Goal: Information Seeking & Learning: Understand process/instructions

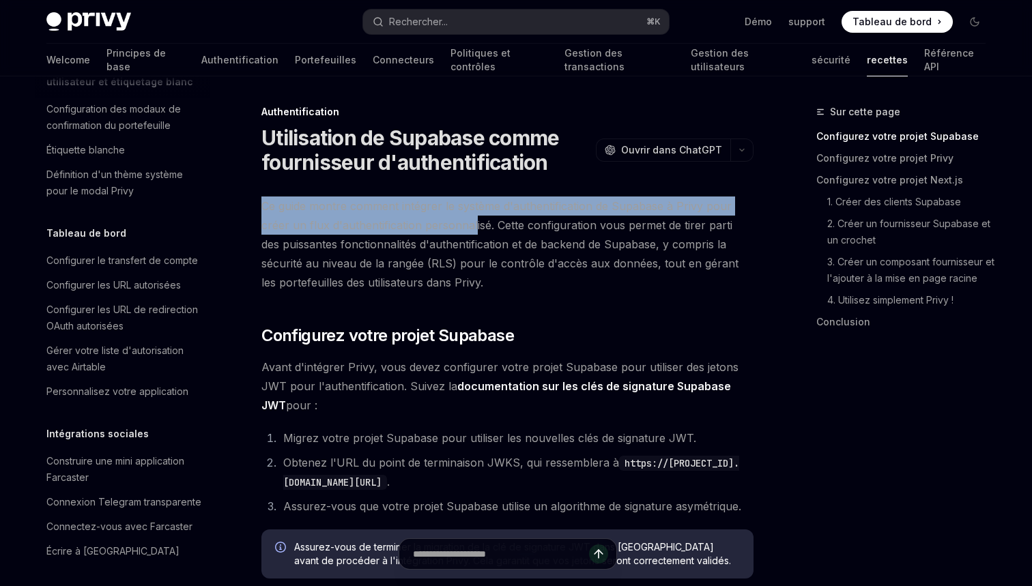
drag, startPoint x: 373, startPoint y: 193, endPoint x: 474, endPoint y: 225, distance: 105.2
click at [474, 225] on span "Ce guide montre comment intégrer le système d'authentification de Supabase à Pr…" at bounding box center [507, 245] width 492 height 96
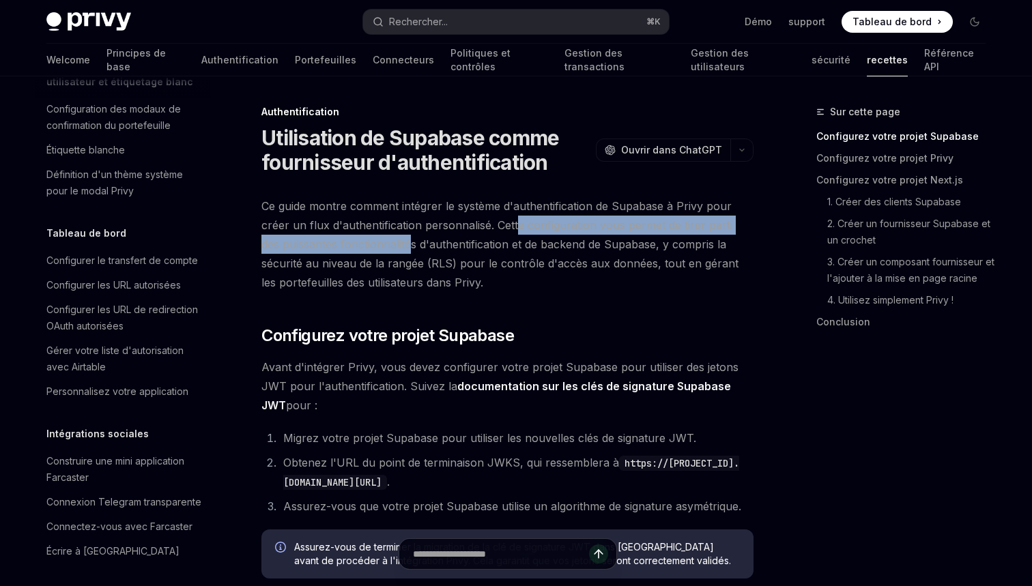
drag, startPoint x: 523, startPoint y: 225, endPoint x: 391, endPoint y: 234, distance: 132.1
click at [391, 234] on span "Ce guide montre comment intégrer le système d'authentification de Supabase à Pr…" at bounding box center [507, 245] width 492 height 96
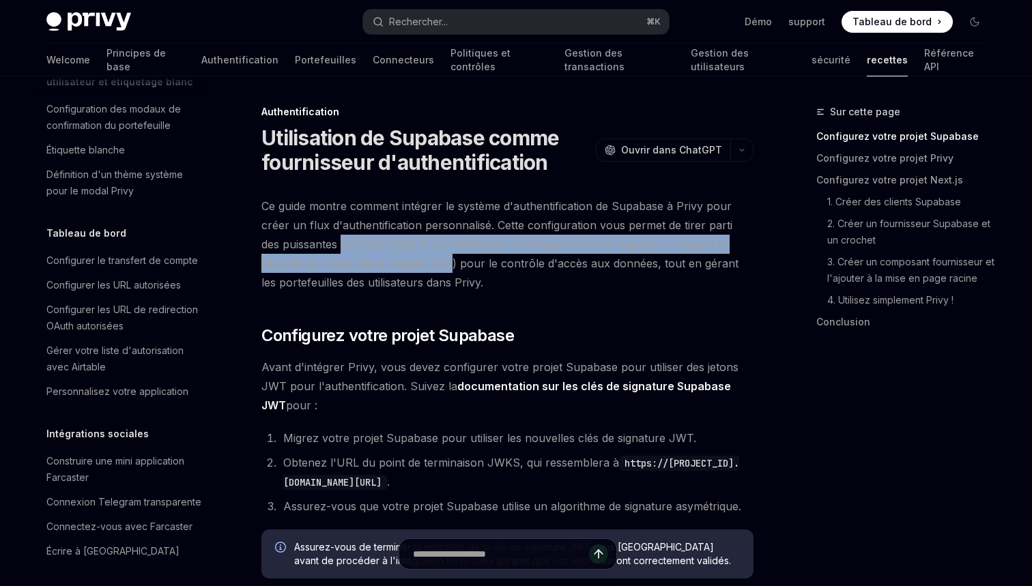
drag, startPoint x: 391, startPoint y: 234, endPoint x: 388, endPoint y: 266, distance: 31.5
click at [388, 266] on span "Ce guide montre comment intégrer le système d'authentification de Supabase à Pr…" at bounding box center [507, 245] width 492 height 96
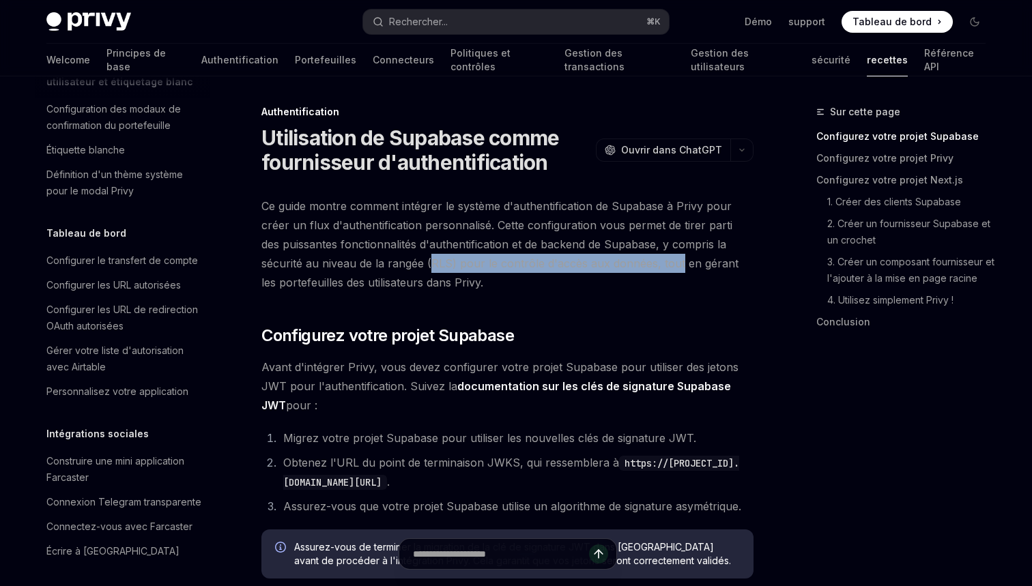
drag, startPoint x: 401, startPoint y: 265, endPoint x: 616, endPoint y: 268, distance: 214.4
click at [616, 268] on span "Ce guide montre comment intégrer le système d'authentification de Supabase à Pr…" at bounding box center [507, 245] width 492 height 96
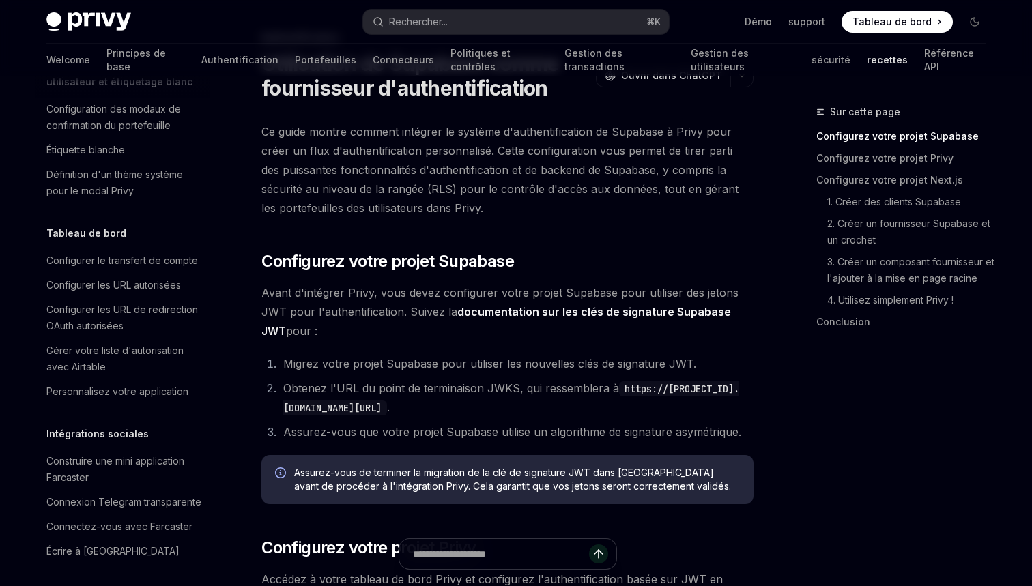
scroll to position [83, 0]
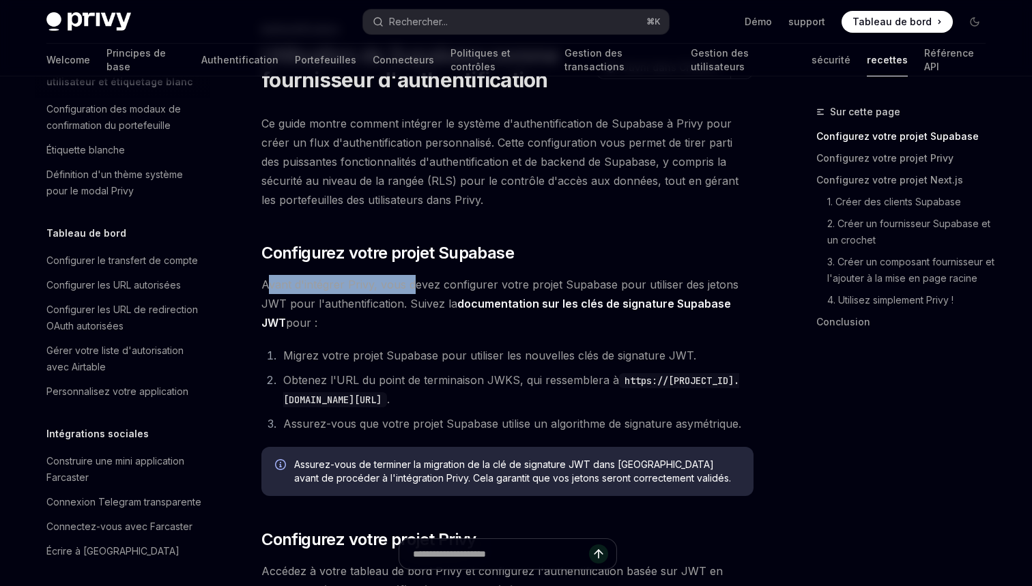
drag, startPoint x: 270, startPoint y: 285, endPoint x: 416, endPoint y: 283, distance: 146.1
click at [416, 283] on span "Avant d'intégrer Privy, vous devez configurer votre projet Supabase pour utilis…" at bounding box center [507, 303] width 492 height 57
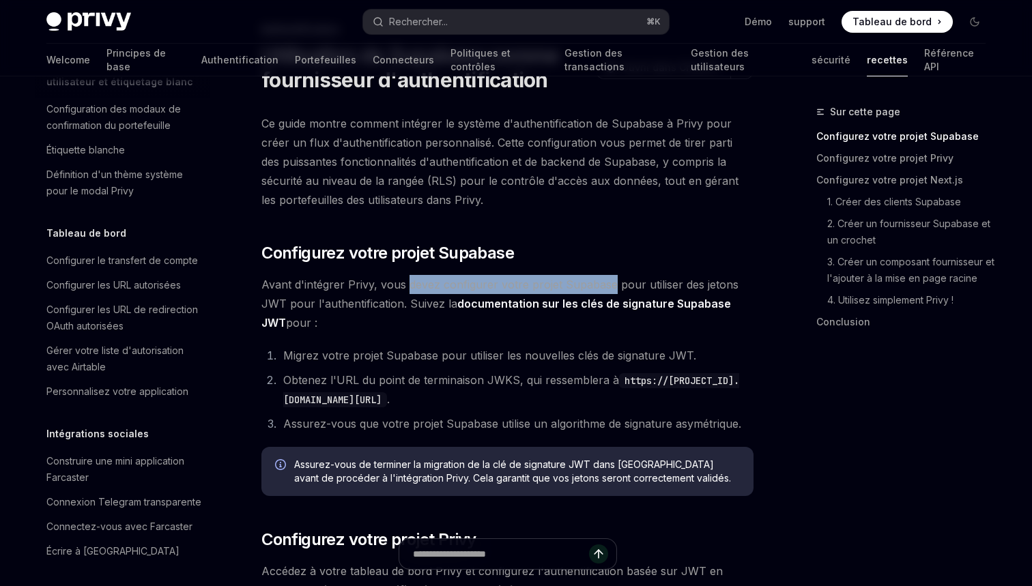
drag, startPoint x: 416, startPoint y: 283, endPoint x: 578, endPoint y: 278, distance: 162.6
click at [579, 279] on span "Avant d'intégrer Privy, vous devez configurer votre projet Supabase pour utilis…" at bounding box center [507, 303] width 492 height 57
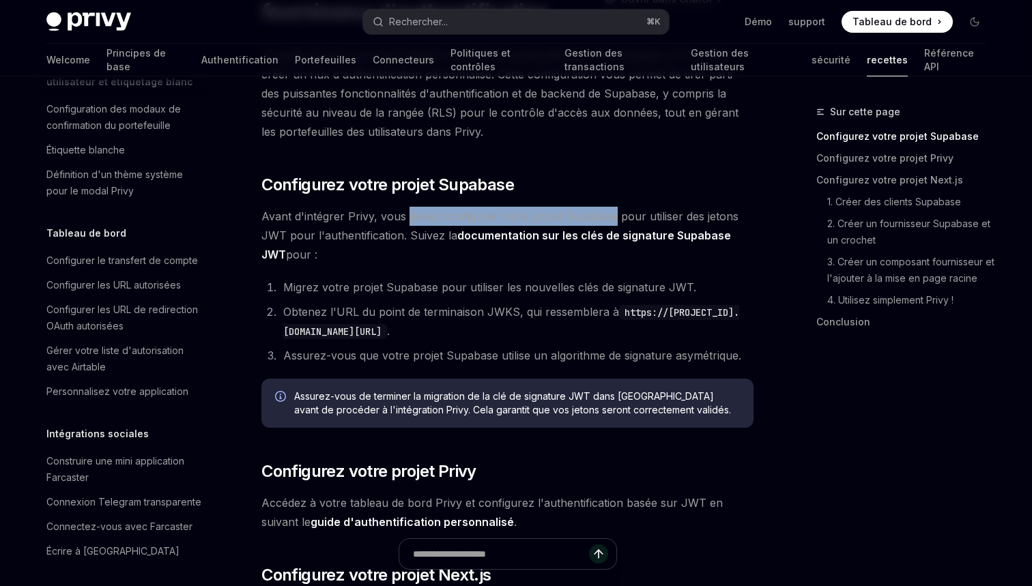
scroll to position [152, 0]
click at [578, 278] on li "Migrez votre projet Supabase pour utiliser les nouvelles clés de signature JWT." at bounding box center [516, 286] width 474 height 19
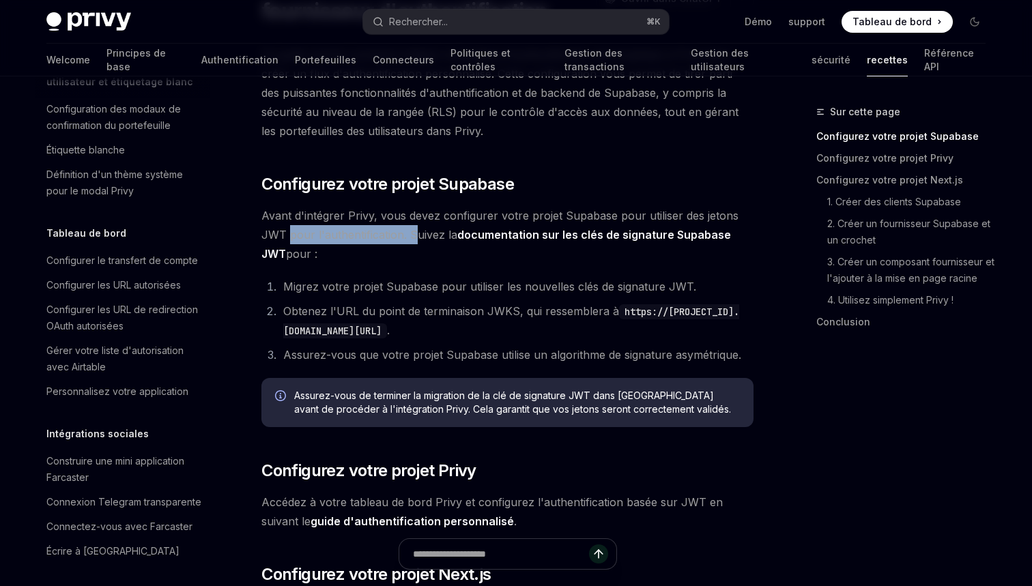
drag, startPoint x: 287, startPoint y: 231, endPoint x: 416, endPoint y: 240, distance: 128.7
click at [416, 240] on span "Avant d'intégrer Privy, vous devez configurer votre projet Supabase pour utilis…" at bounding box center [507, 234] width 492 height 57
click at [441, 241] on span "Avant d'intégrer Privy, vous devez configurer votre projet Supabase pour utilis…" at bounding box center [507, 234] width 492 height 57
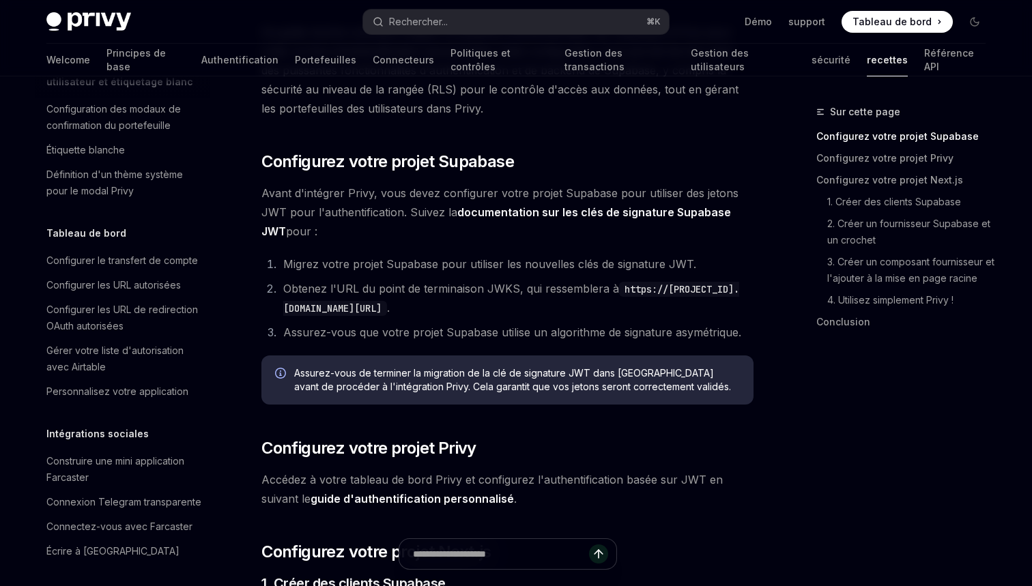
scroll to position [182, 0]
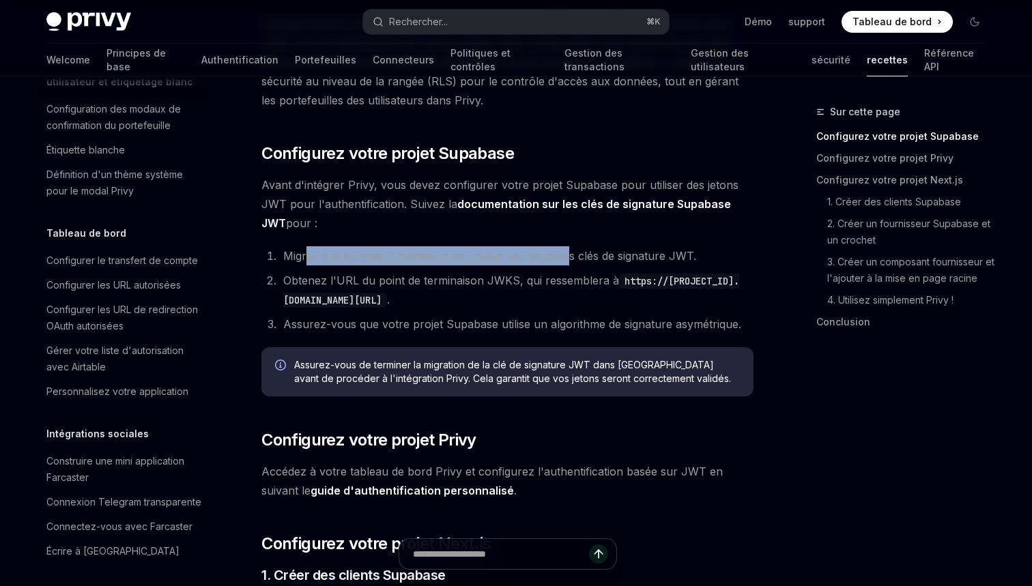
drag, startPoint x: 313, startPoint y: 255, endPoint x: 563, endPoint y: 254, distance: 249.9
click at [564, 254] on li "Migrez votre projet Supabase pour utiliser les nouvelles clés de signature JWT." at bounding box center [516, 255] width 474 height 19
click at [563, 254] on li "Migrez votre projet Supabase pour utiliser les nouvelles clés de signature JWT." at bounding box center [516, 255] width 474 height 19
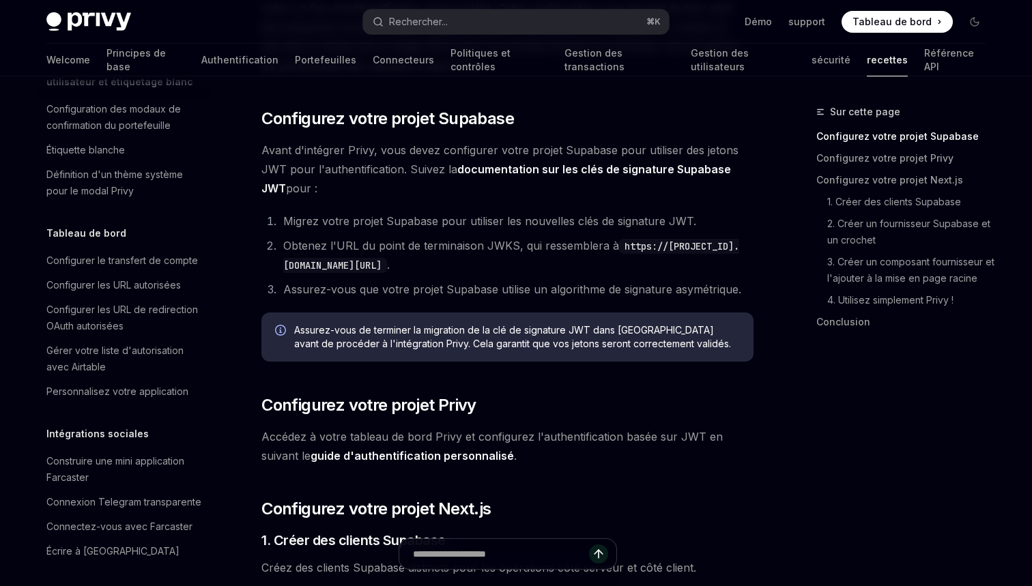
scroll to position [218, 0]
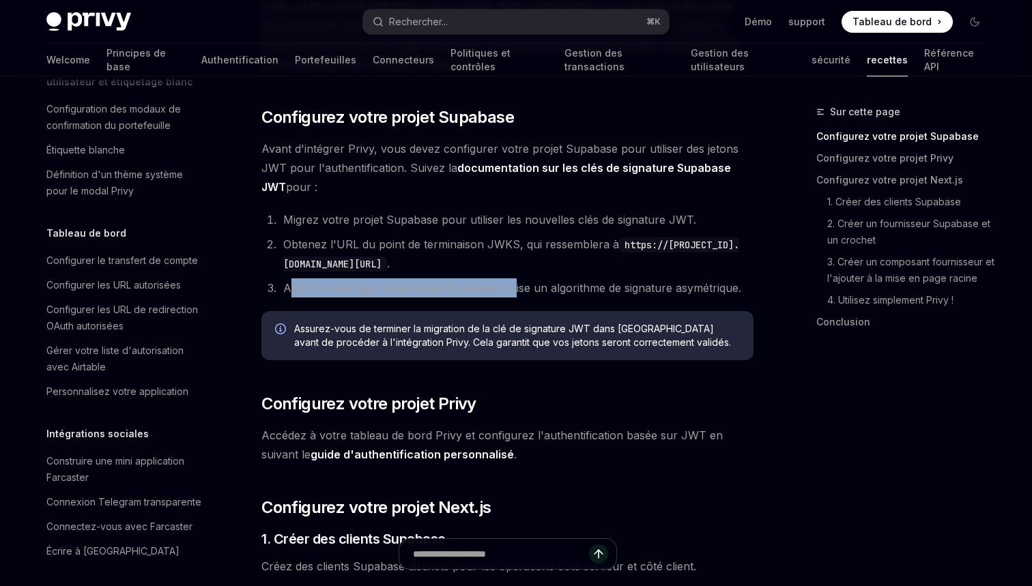
drag, startPoint x: 292, startPoint y: 281, endPoint x: 513, endPoint y: 287, distance: 220.6
click at [513, 287] on li "Assurez-vous que votre projet Supabase utilise un algorithme de signature asymé…" at bounding box center [516, 288] width 474 height 19
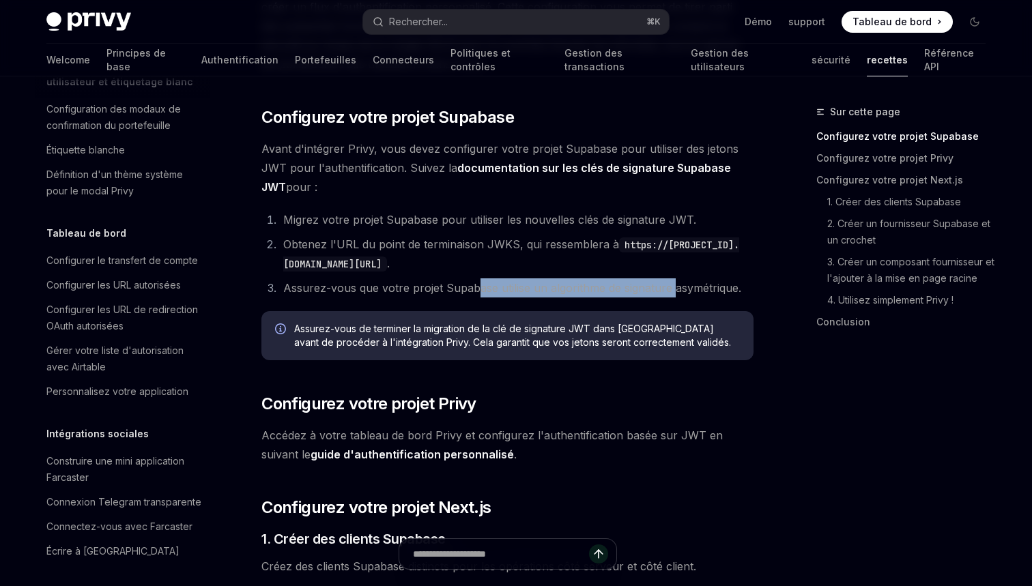
drag, startPoint x: 473, startPoint y: 285, endPoint x: 672, endPoint y: 287, distance: 199.4
click at [672, 287] on li "Assurez-vous que votre projet Supabase utilise un algorithme de signature asymé…" at bounding box center [516, 288] width 474 height 19
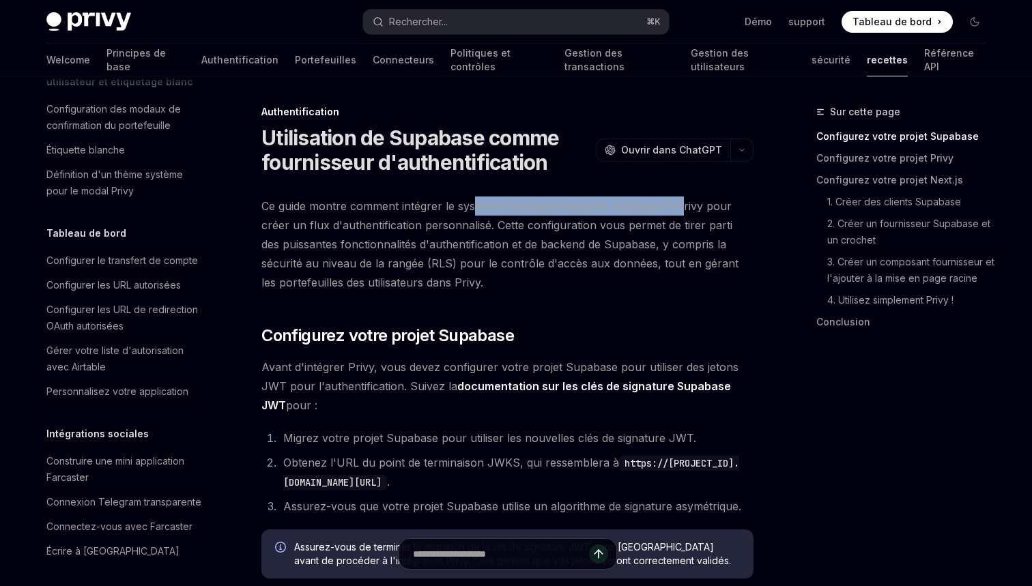
drag, startPoint x: 475, startPoint y: 202, endPoint x: 682, endPoint y: 210, distance: 207.0
click at [682, 209] on span "Ce guide montre comment intégrer le système d'authentification de Supabase à Pr…" at bounding box center [507, 245] width 492 height 96
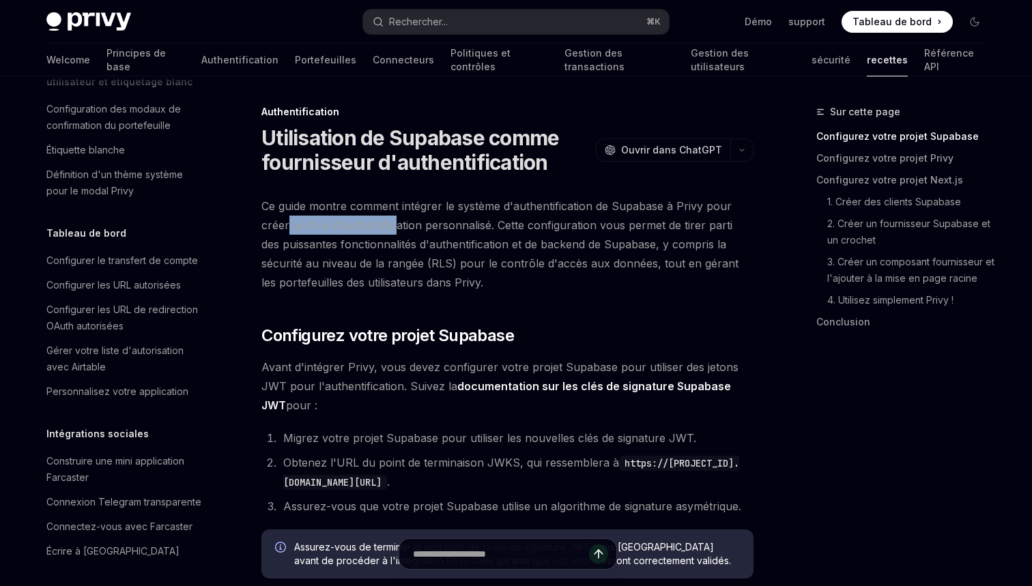
drag, startPoint x: 296, startPoint y: 228, endPoint x: 393, endPoint y: 228, distance: 96.9
click at [393, 228] on span "Ce guide montre comment intégrer le système d'authentification de Supabase à Pr…" at bounding box center [507, 245] width 492 height 96
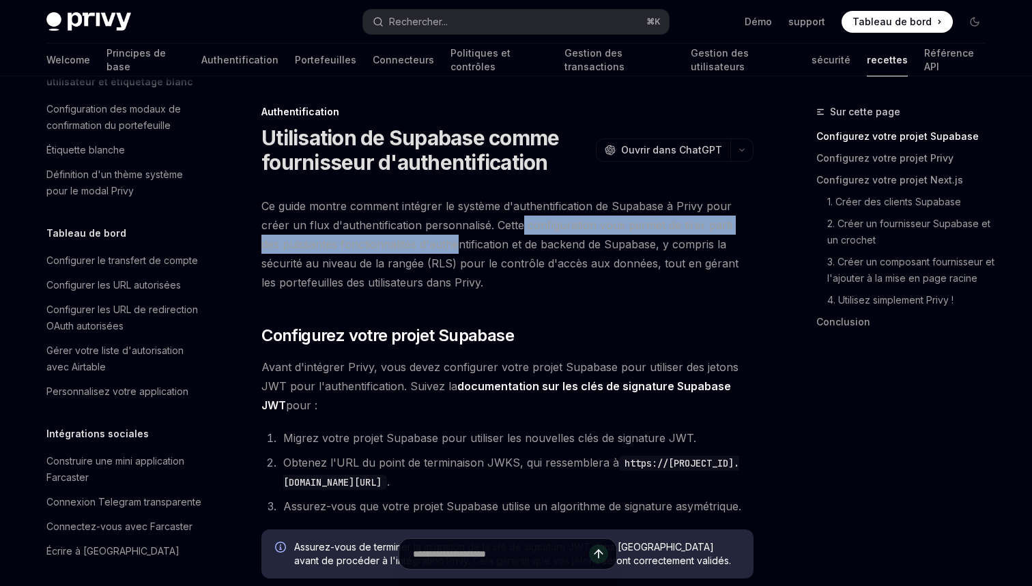
drag, startPoint x: 526, startPoint y: 231, endPoint x: 440, endPoint y: 242, distance: 87.4
click at [440, 242] on span "Ce guide montre comment intégrer le système d'authentification de Supabase à Pr…" at bounding box center [507, 245] width 492 height 96
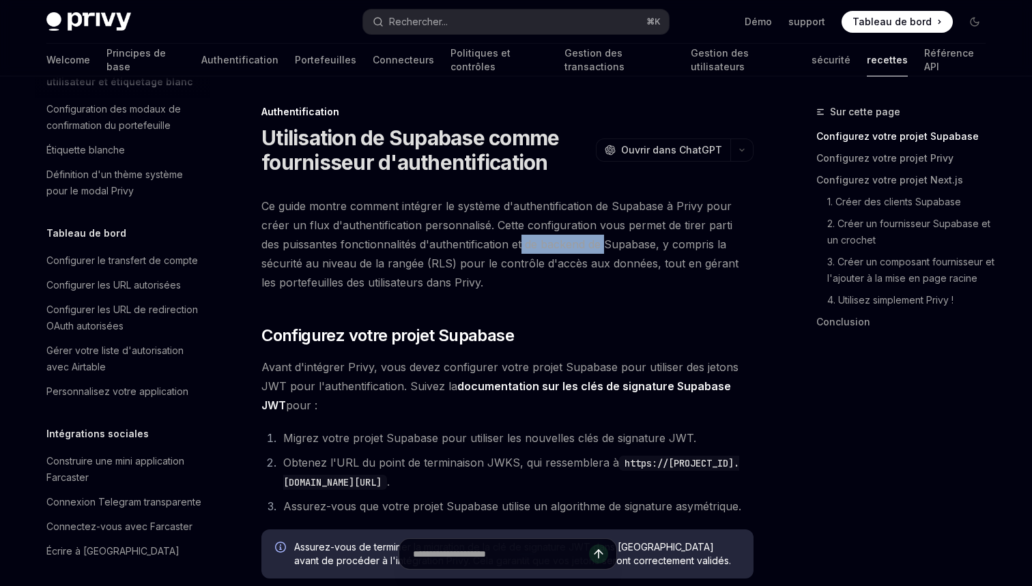
drag, startPoint x: 501, startPoint y: 244, endPoint x: 584, endPoint y: 246, distance: 83.3
click at [584, 246] on span "Ce guide montre comment intégrer le système d'authentification de Supabase à Pr…" at bounding box center [507, 245] width 492 height 96
click at [620, 248] on span "Ce guide montre comment intégrer le système d'authentification de Supabase à Pr…" at bounding box center [507, 245] width 492 height 96
drag, startPoint x: 322, startPoint y: 242, endPoint x: 587, endPoint y: 244, distance: 264.9
click at [587, 244] on span "Ce guide montre comment intégrer le système d'authentification de Supabase à Pr…" at bounding box center [507, 245] width 492 height 96
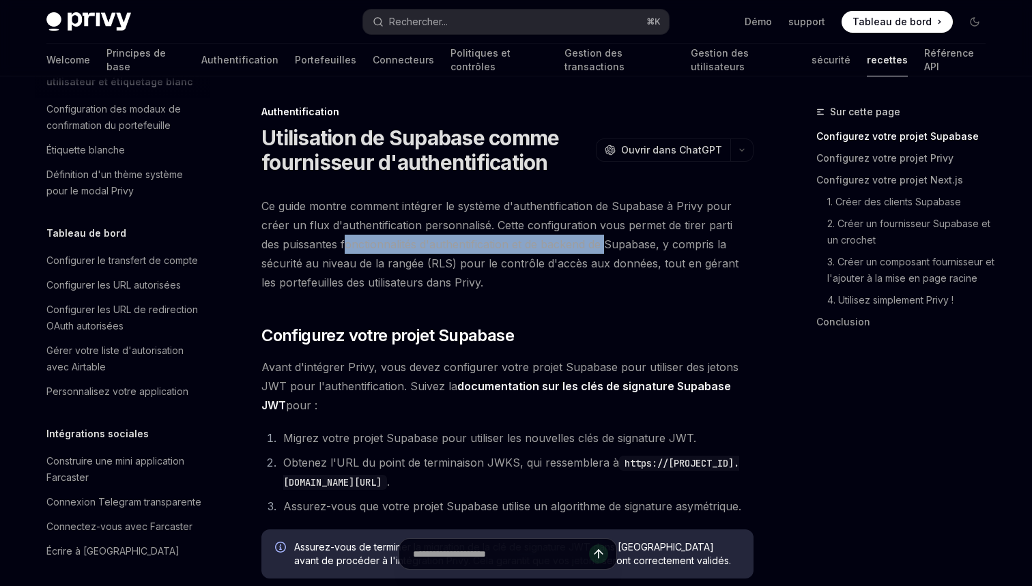
click at [587, 244] on span "Ce guide montre comment intégrer le système d'authentification de Supabase à Pr…" at bounding box center [507, 245] width 492 height 96
click at [645, 243] on span "Ce guide montre comment intégrer le système d'authentification de Supabase à Pr…" at bounding box center [507, 245] width 492 height 96
click at [693, 212] on span "Ce guide montre comment intégrer le système d'authentification de Supabase à Pr…" at bounding box center [507, 245] width 492 height 96
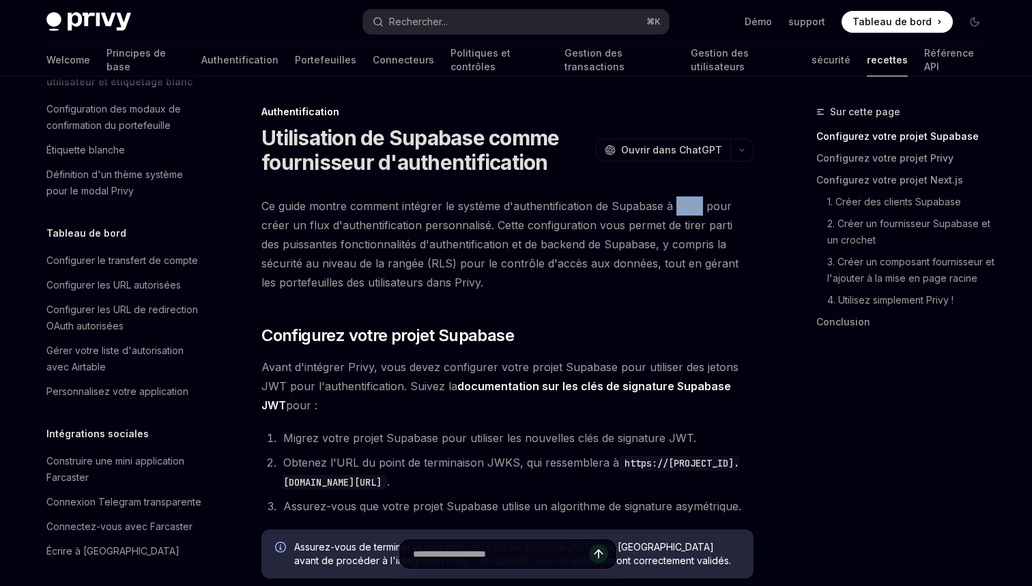
click at [693, 212] on span "Ce guide montre comment intégrer le système d'authentification de Supabase à Pr…" at bounding box center [507, 245] width 492 height 96
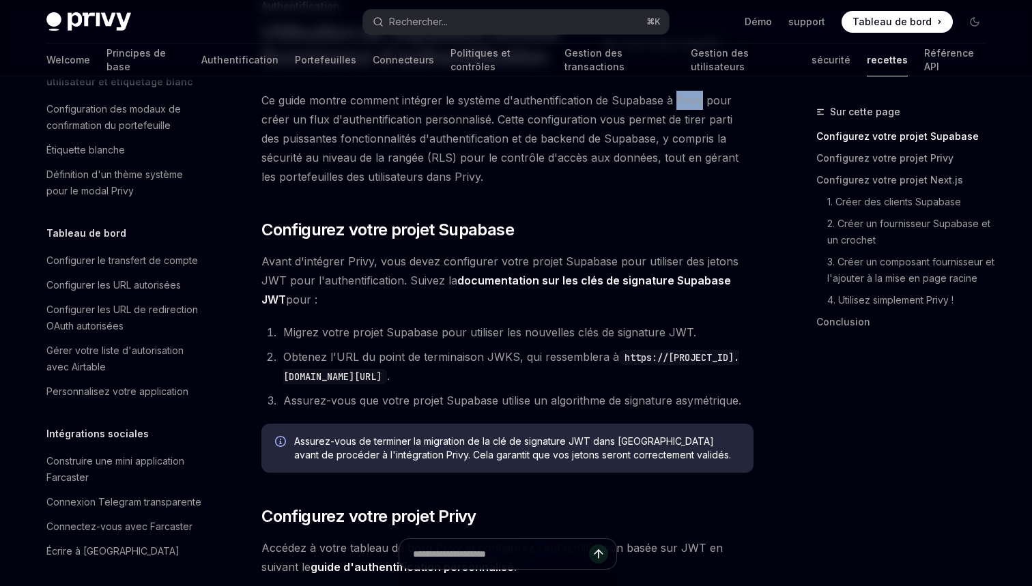
scroll to position [112, 0]
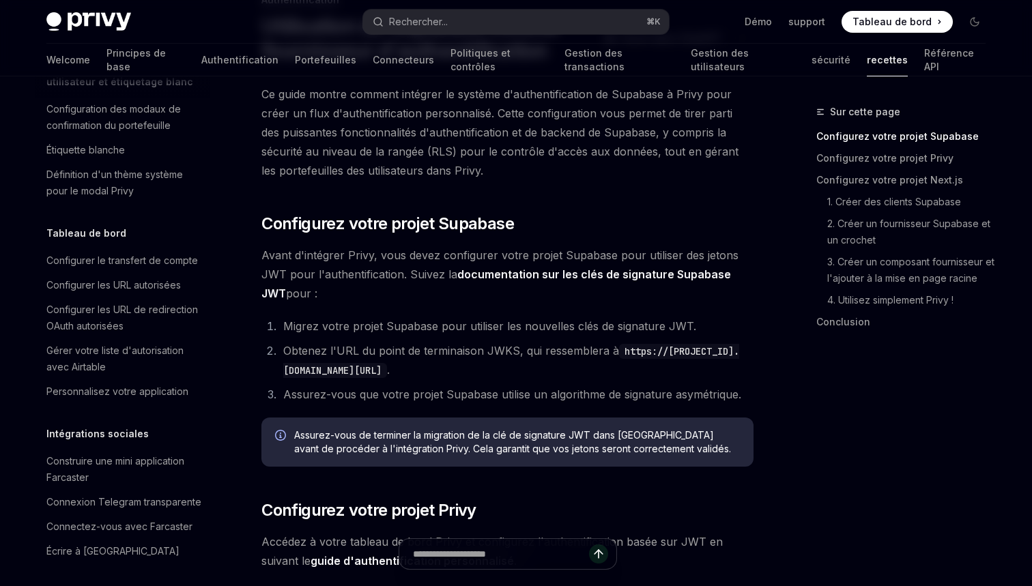
click at [579, 350] on li "Obtenez l'URL du point de terminaison JWKS, qui ressemblera à https://[PROJECT_…" at bounding box center [516, 360] width 474 height 38
click at [613, 352] on li "Obtenez l'URL du point de terminaison JWKS, qui ressemblera à https://[PROJECT_…" at bounding box center [516, 360] width 474 height 38
click at [578, 325] on li "Migrez votre projet Supabase pour utiliser les nouvelles clés de signature JWT." at bounding box center [516, 326] width 474 height 19
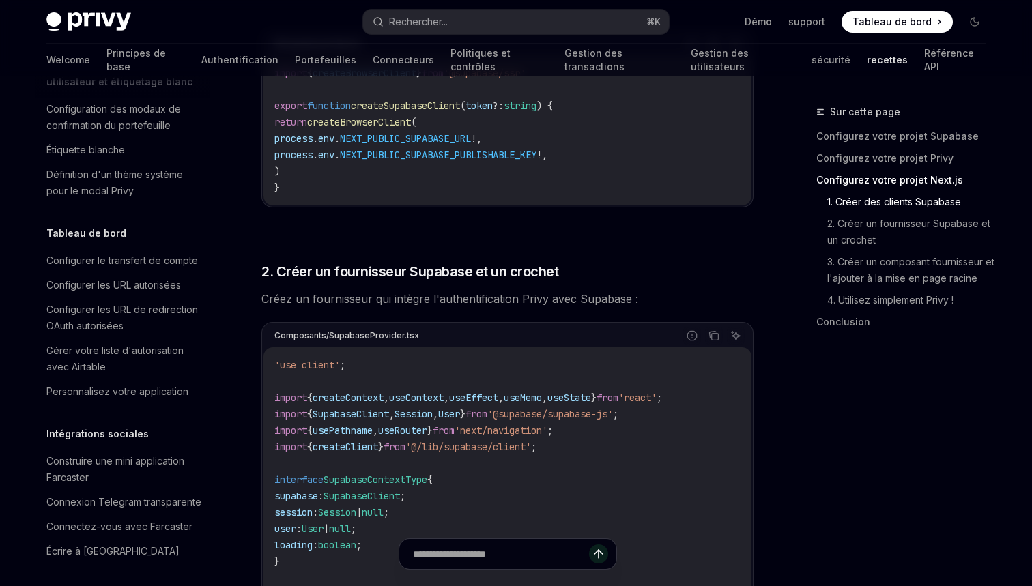
scroll to position [845, 0]
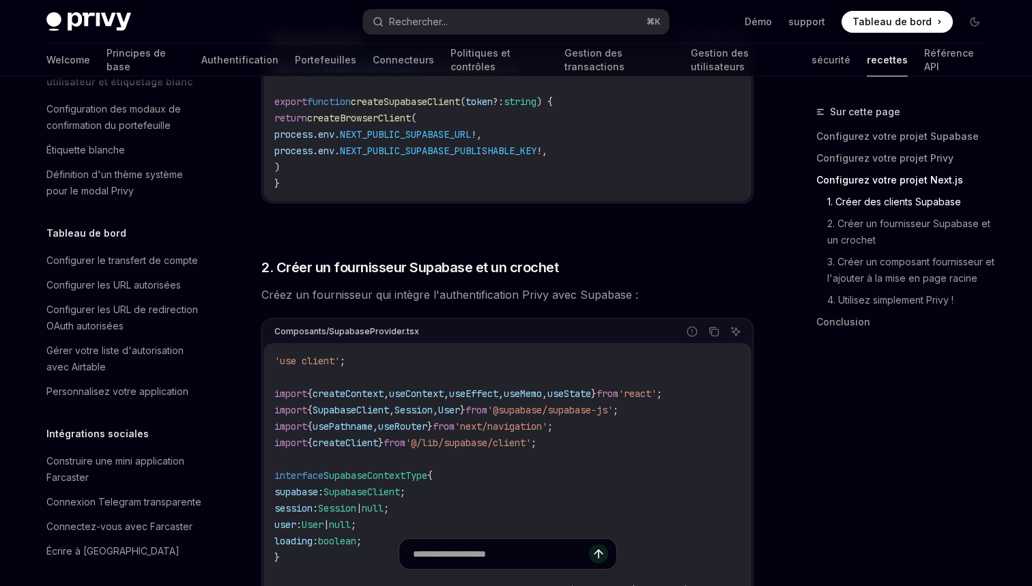
click at [601, 302] on span "Créez un fournisseur qui intègre l'authentification Privy avec Supabase :" at bounding box center [507, 294] width 492 height 19
click at [601, 298] on span "Créez un fournisseur qui intègre l'authentification Privy avec Supabase :" at bounding box center [507, 294] width 492 height 19
click at [538, 296] on span "Créez un fournisseur qui intègre l'authentification Privy avec Supabase :" at bounding box center [507, 294] width 492 height 19
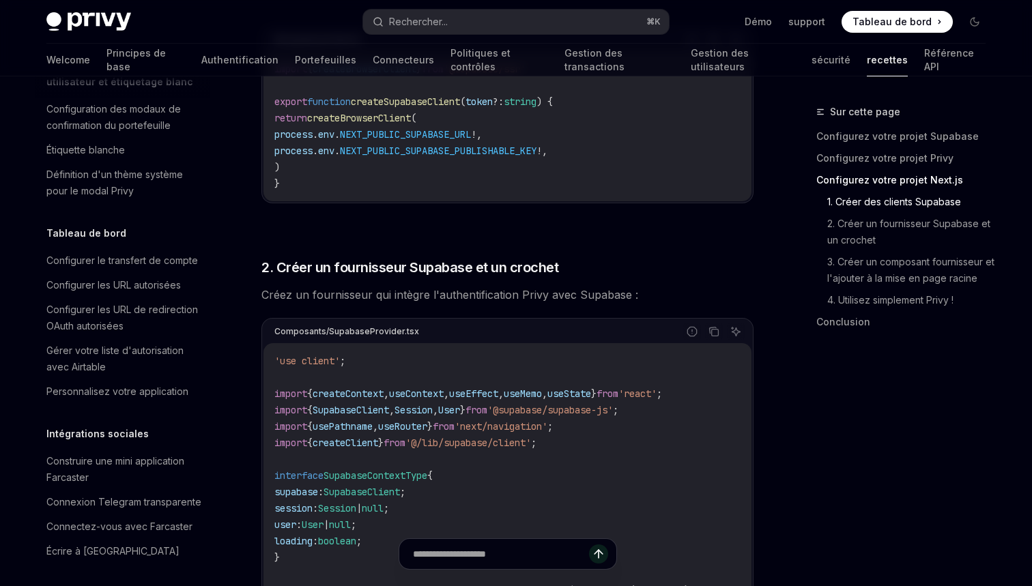
click at [555, 296] on span "Créez un fournisseur qui intègre l'authentification Privy avec Supabase :" at bounding box center [507, 294] width 492 height 19
drag, startPoint x: 518, startPoint y: 294, endPoint x: 627, endPoint y: 298, distance: 108.6
click at [627, 298] on span "Créez un fournisseur qui intègre l'authentification Privy avec Supabase :" at bounding box center [507, 294] width 492 height 19
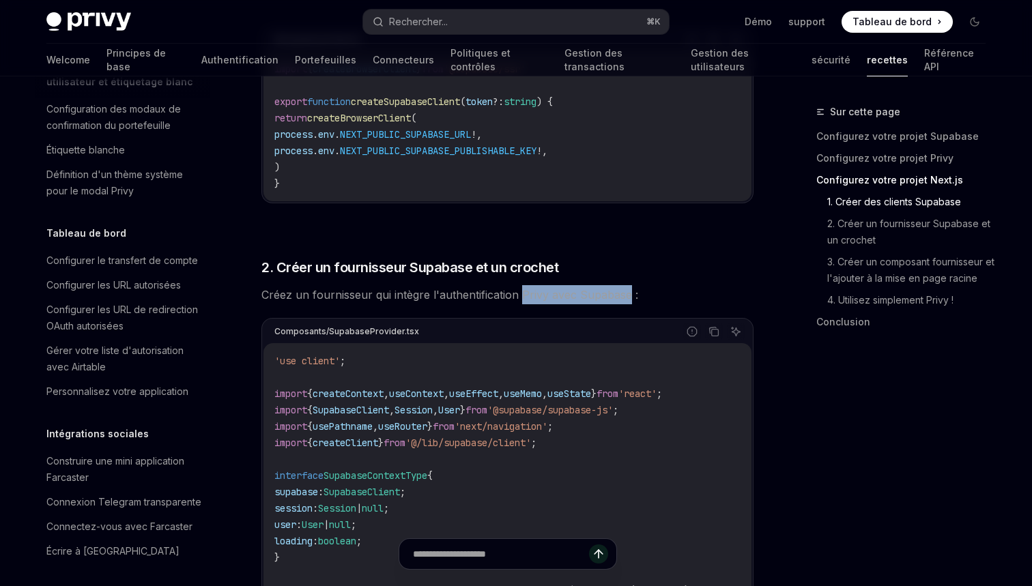
drag, startPoint x: 627, startPoint y: 298, endPoint x: 522, endPoint y: 295, distance: 105.2
click at [522, 295] on span "Créez un fournisseur qui intègre l'authentification Privy avec Supabase :" at bounding box center [507, 294] width 492 height 19
drag, startPoint x: 522, startPoint y: 295, endPoint x: 615, endPoint y: 301, distance: 93.7
click at [615, 301] on span "Créez un fournisseur qui intègre l'authentification Privy avec Supabase :" at bounding box center [507, 294] width 492 height 19
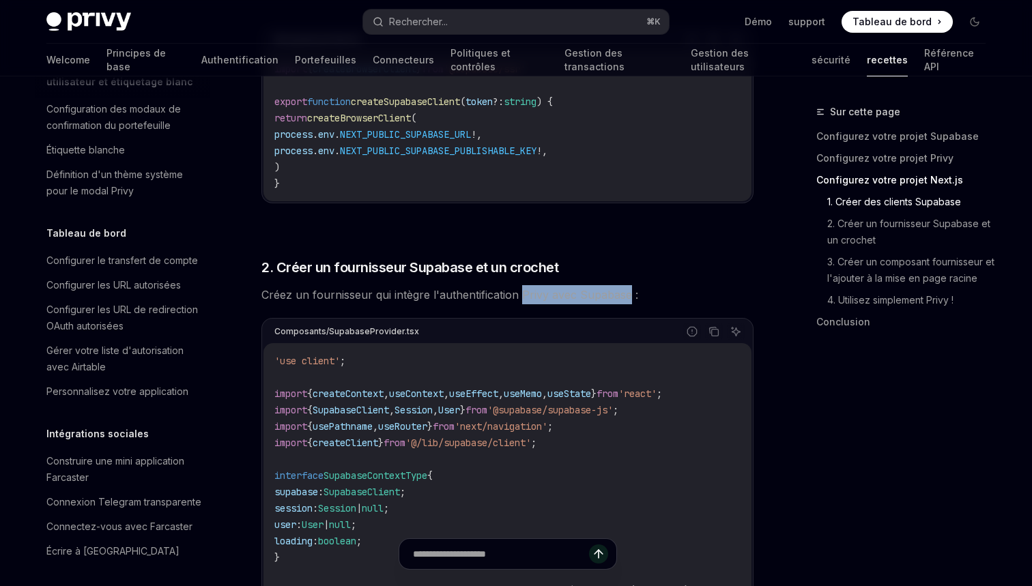
click at [615, 301] on span "Créez un fournisseur qui intègre l'authentification Privy avec Supabase :" at bounding box center [507, 294] width 492 height 19
drag, startPoint x: 630, startPoint y: 298, endPoint x: 522, endPoint y: 292, distance: 108.7
click at [522, 292] on span "Créez un fournisseur qui intègre l'authentification Privy avec Supabase :" at bounding box center [507, 294] width 492 height 19
drag, startPoint x: 522, startPoint y: 292, endPoint x: 627, endPoint y: 300, distance: 106.1
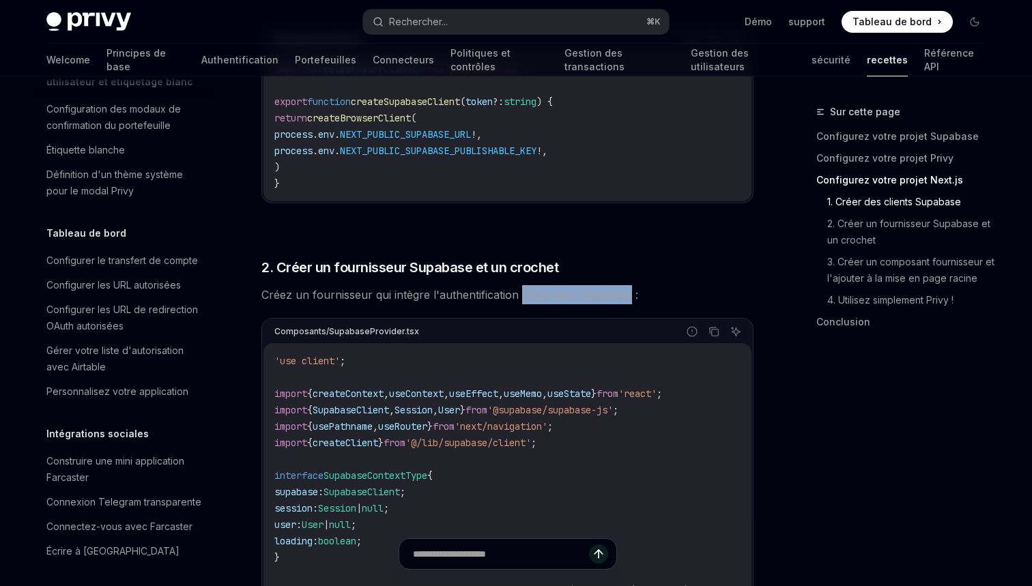
click at [627, 299] on span "Créez un fournisseur qui intègre l'authentification Privy avec Supabase :" at bounding box center [507, 294] width 492 height 19
click at [627, 300] on span "Créez un fournisseur qui intègre l'authentification Privy avec Supabase :" at bounding box center [507, 294] width 492 height 19
drag, startPoint x: 627, startPoint y: 300, endPoint x: 521, endPoint y: 296, distance: 106.6
click at [521, 296] on span "Créez un fournisseur qui intègre l'authentification Privy avec Supabase :" at bounding box center [507, 294] width 492 height 19
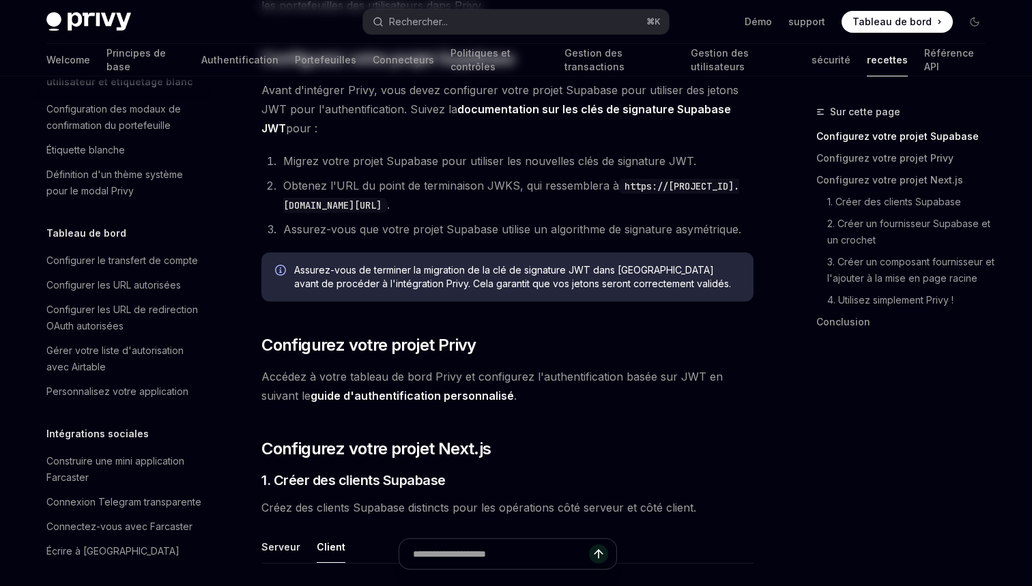
scroll to position [0, 0]
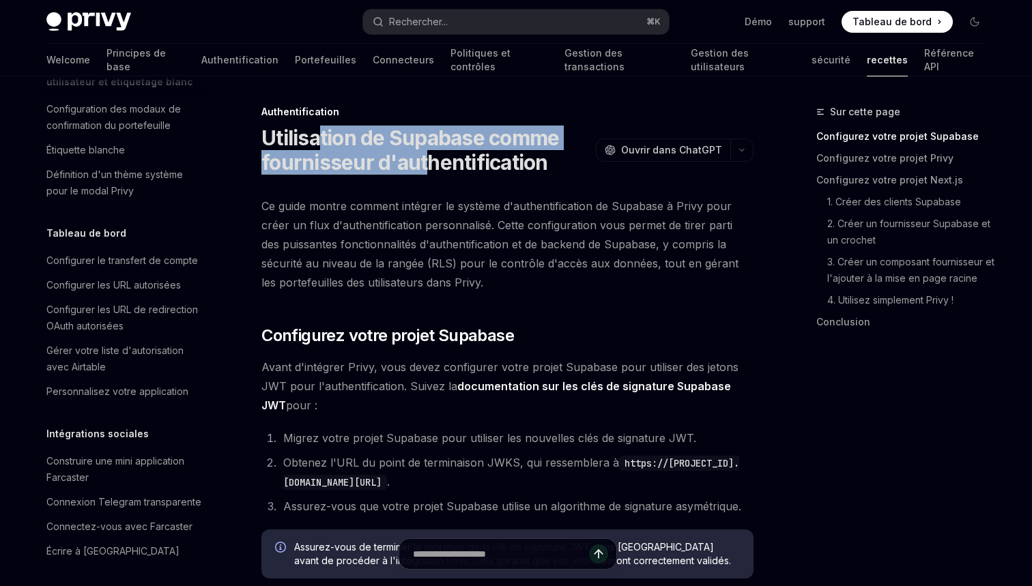
drag, startPoint x: 316, startPoint y: 145, endPoint x: 427, endPoint y: 150, distance: 111.4
click at [427, 150] on h1 "Utilisation de Supabase comme fournisseur d'authentification" at bounding box center [425, 150] width 329 height 49
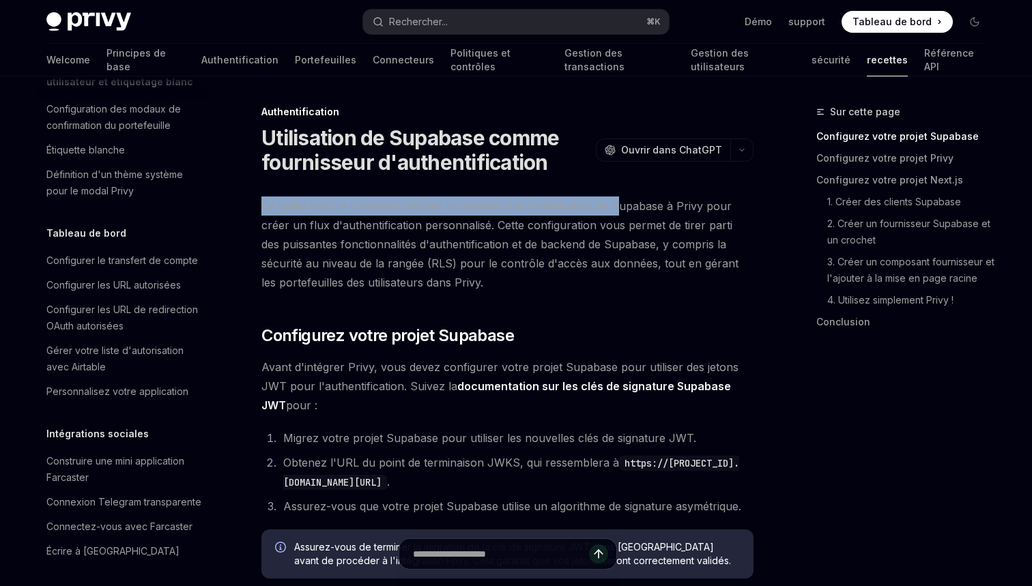
drag, startPoint x: 296, startPoint y: 193, endPoint x: 618, endPoint y: 205, distance: 322.5
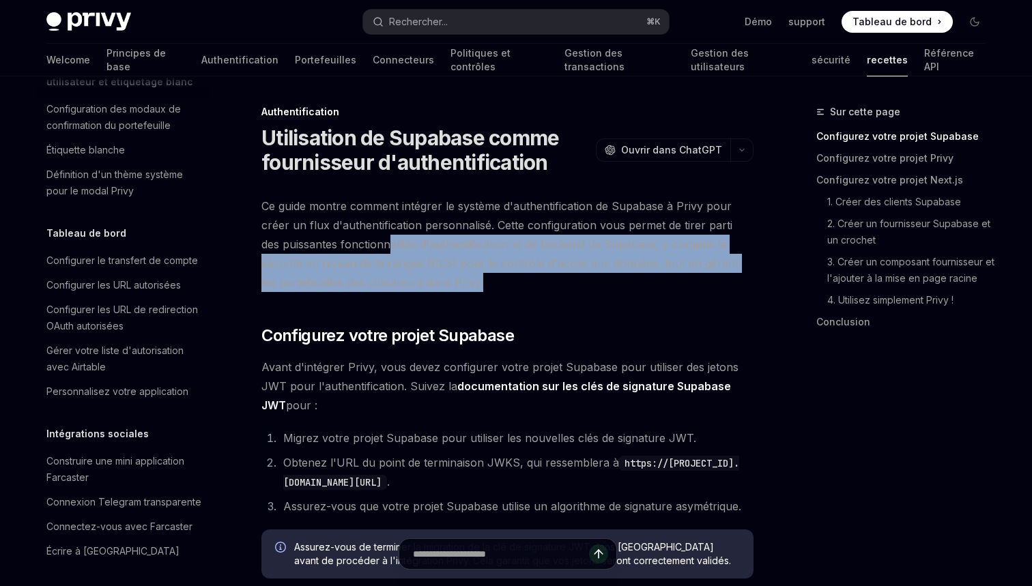
drag, startPoint x: 515, startPoint y: 283, endPoint x: 371, endPoint y: 242, distance: 149.8
click at [371, 242] on span "Ce guide montre comment intégrer le système d'authentification de Supabase à Pr…" at bounding box center [507, 245] width 492 height 96
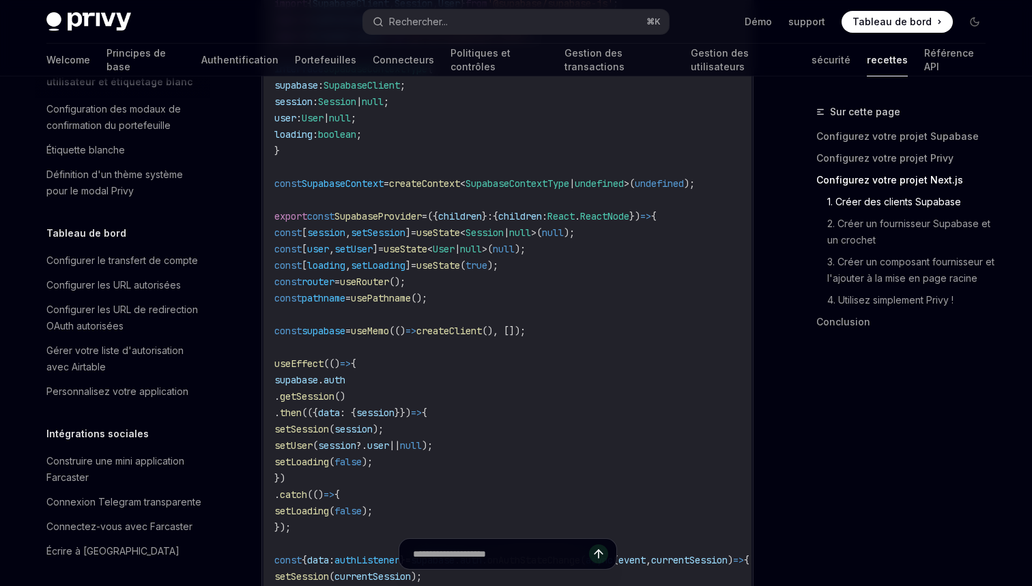
scroll to position [1234, 0]
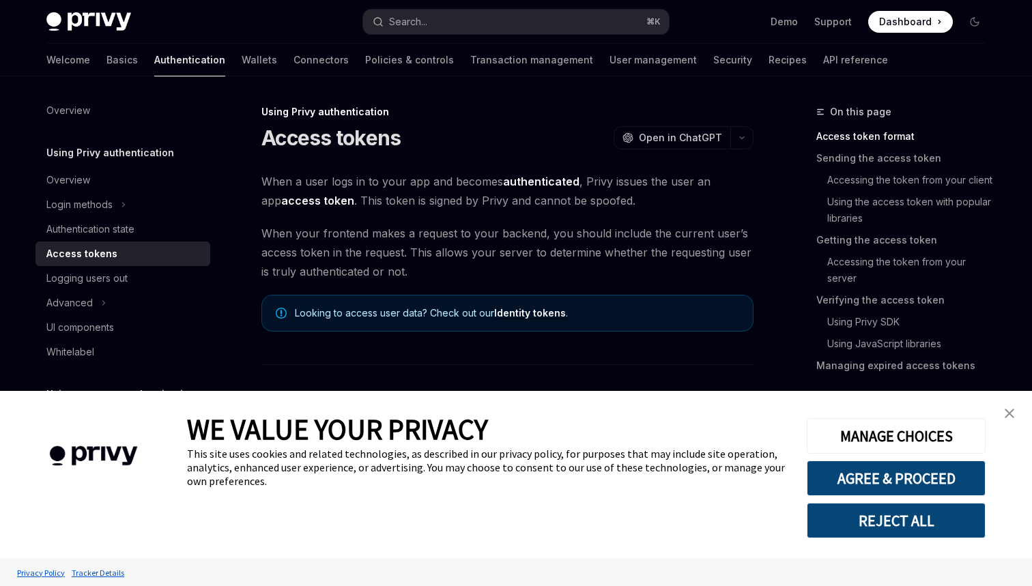
click at [1007, 414] on img "close banner" at bounding box center [1010, 414] width 10 height 10
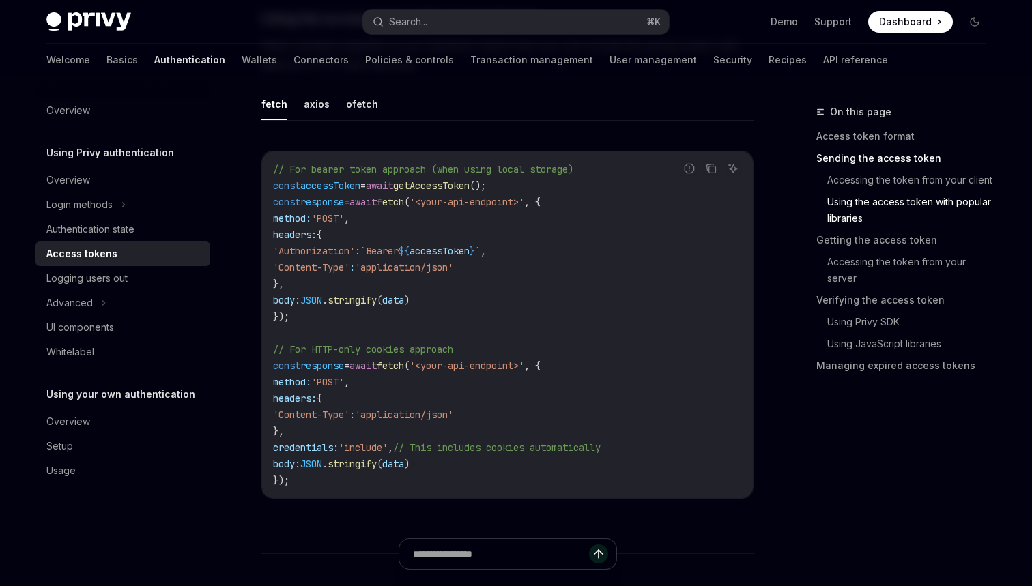
scroll to position [1232, 0]
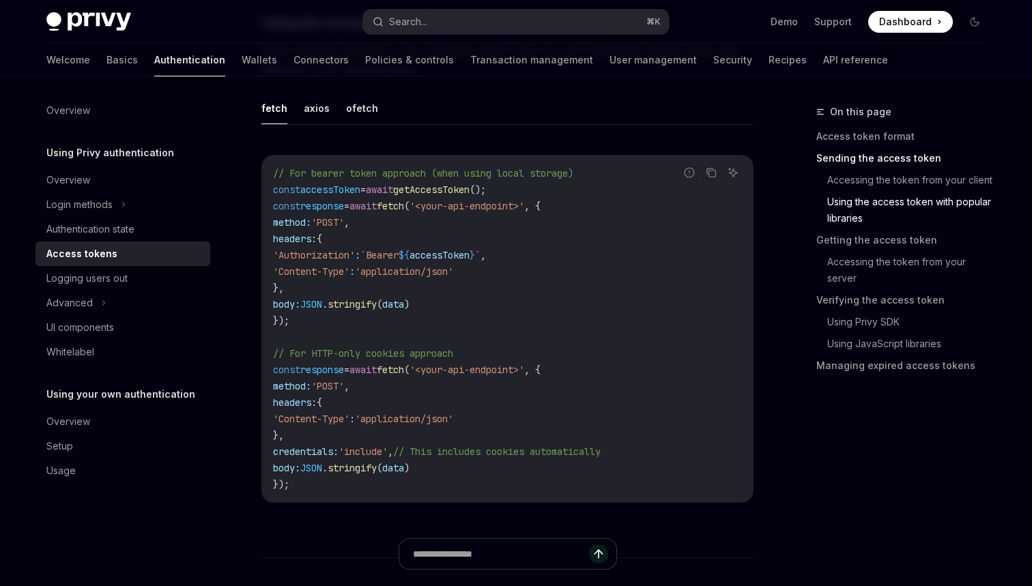
click at [462, 254] on span "accessToken" at bounding box center [440, 255] width 60 height 12
click at [540, 322] on code "// For bearer token approach (when using local storage) const accessToken = awa…" at bounding box center [507, 329] width 469 height 328
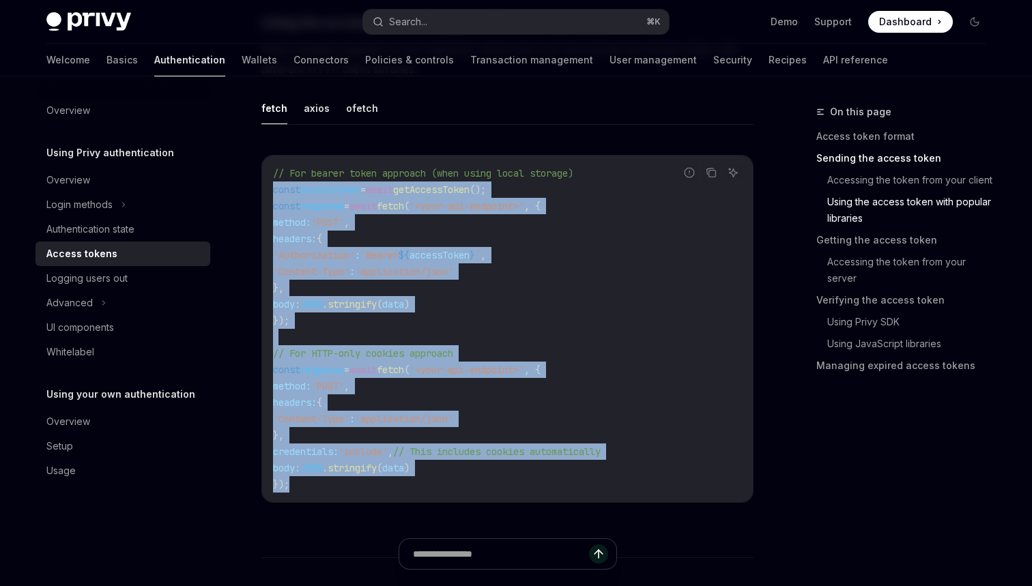
drag, startPoint x: 300, startPoint y: 486, endPoint x: 268, endPoint y: 190, distance: 297.4
click at [268, 190] on div "// For bearer token approach (when using local storage) const accessToken = awa…" at bounding box center [507, 329] width 491 height 347
copy code "const accessToken = await getAccessToken (); const response = await fetch ( '<y…"
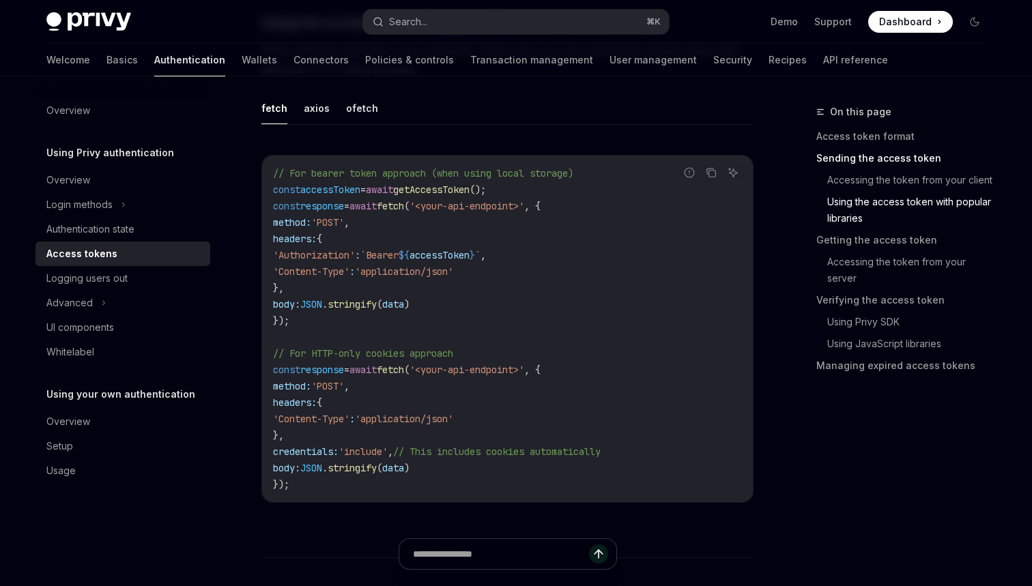
click at [487, 281] on code "// For bearer token approach (when using local storage) const accessToken = awa…" at bounding box center [507, 329] width 469 height 328
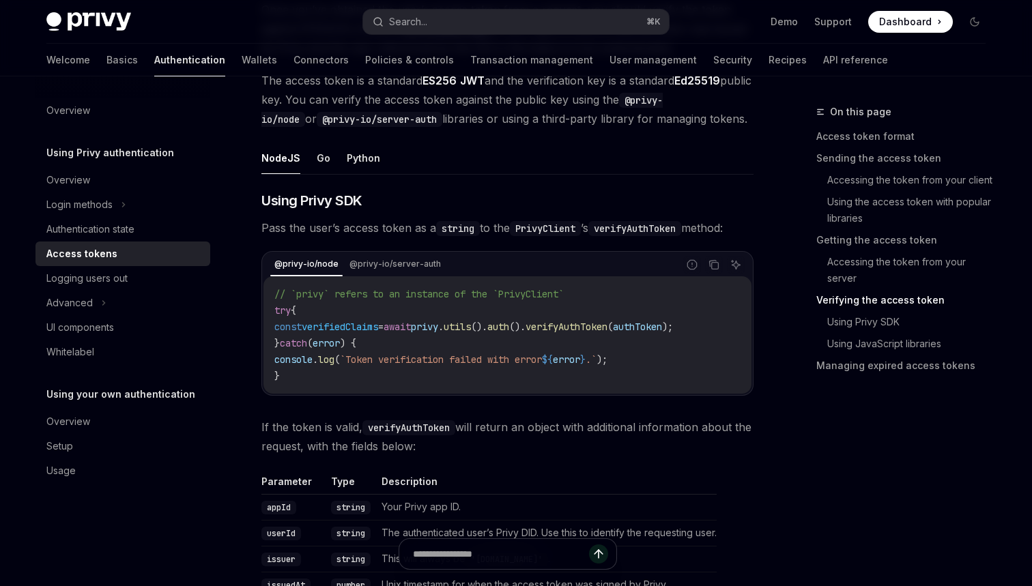
scroll to position [2077, 0]
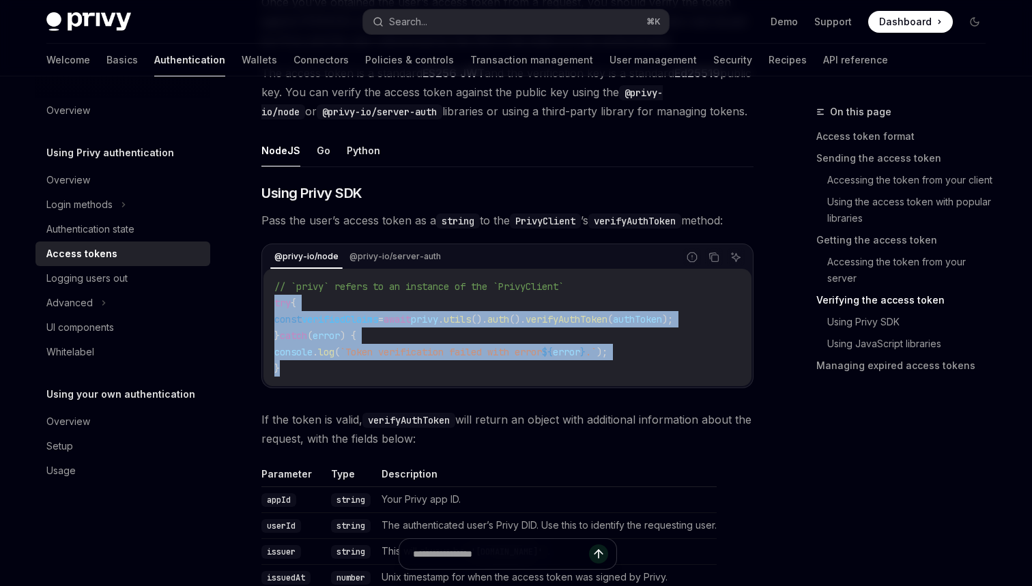
drag, startPoint x: 627, startPoint y: 378, endPoint x: 263, endPoint y: 303, distance: 372.1
click at [263, 303] on div "@privy-io/node @privy-io/server-auth Report incorrect code Copy Ask AI // `priv…" at bounding box center [507, 316] width 492 height 145
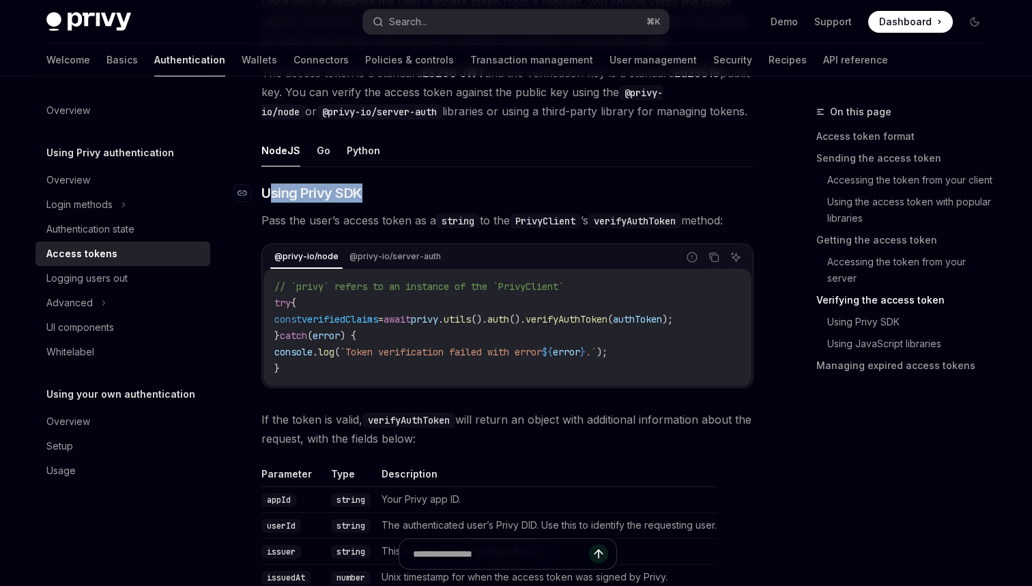
drag, startPoint x: 400, startPoint y: 190, endPoint x: 268, endPoint y: 190, distance: 132.4
click at [268, 190] on h3 "​ Using Privy SDK" at bounding box center [507, 193] width 492 height 19
